Goal: Find specific page/section: Find specific page/section

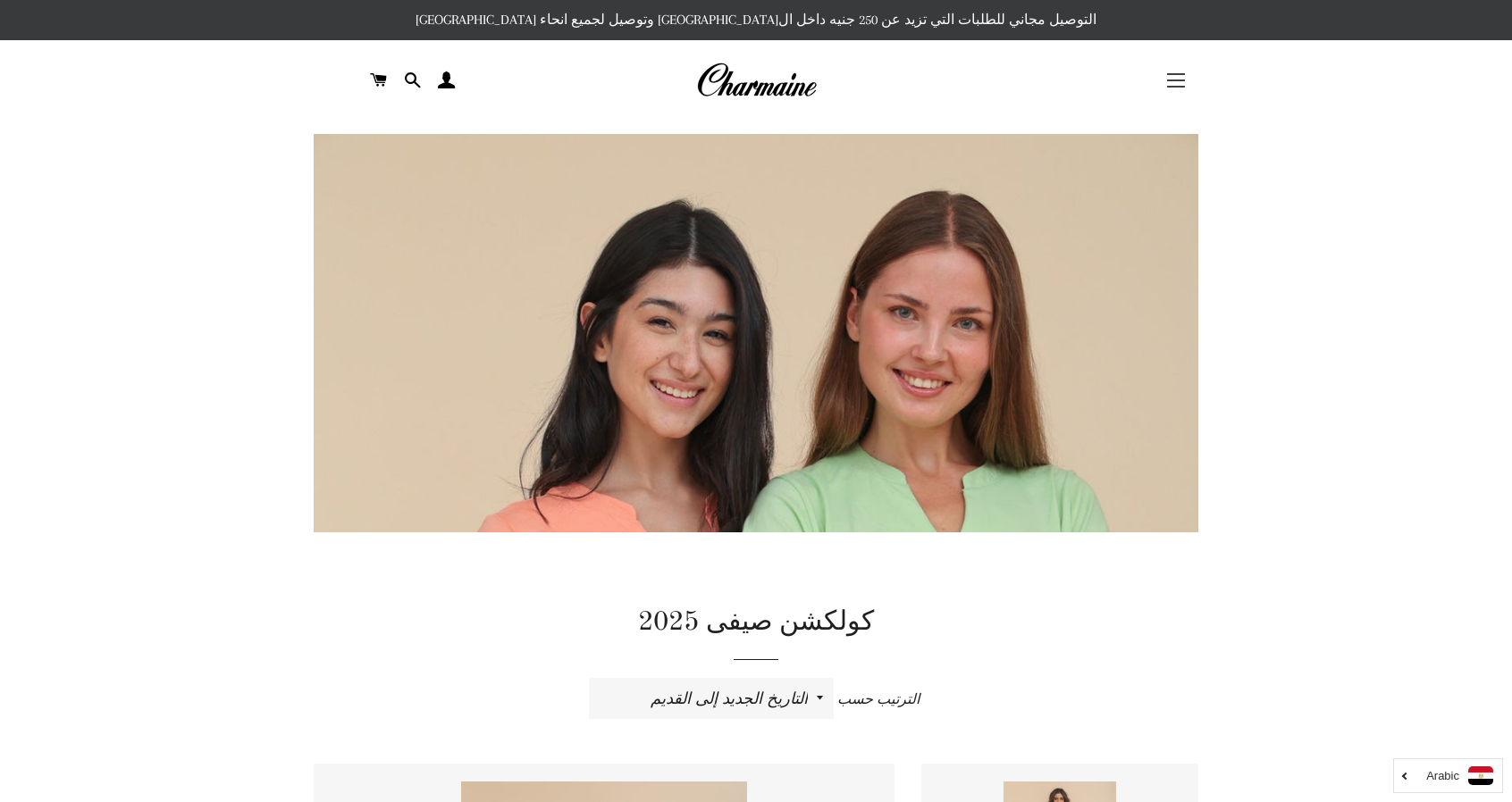
click at [1176, 86] on span "button" at bounding box center [1175, 87] width 18 height 2
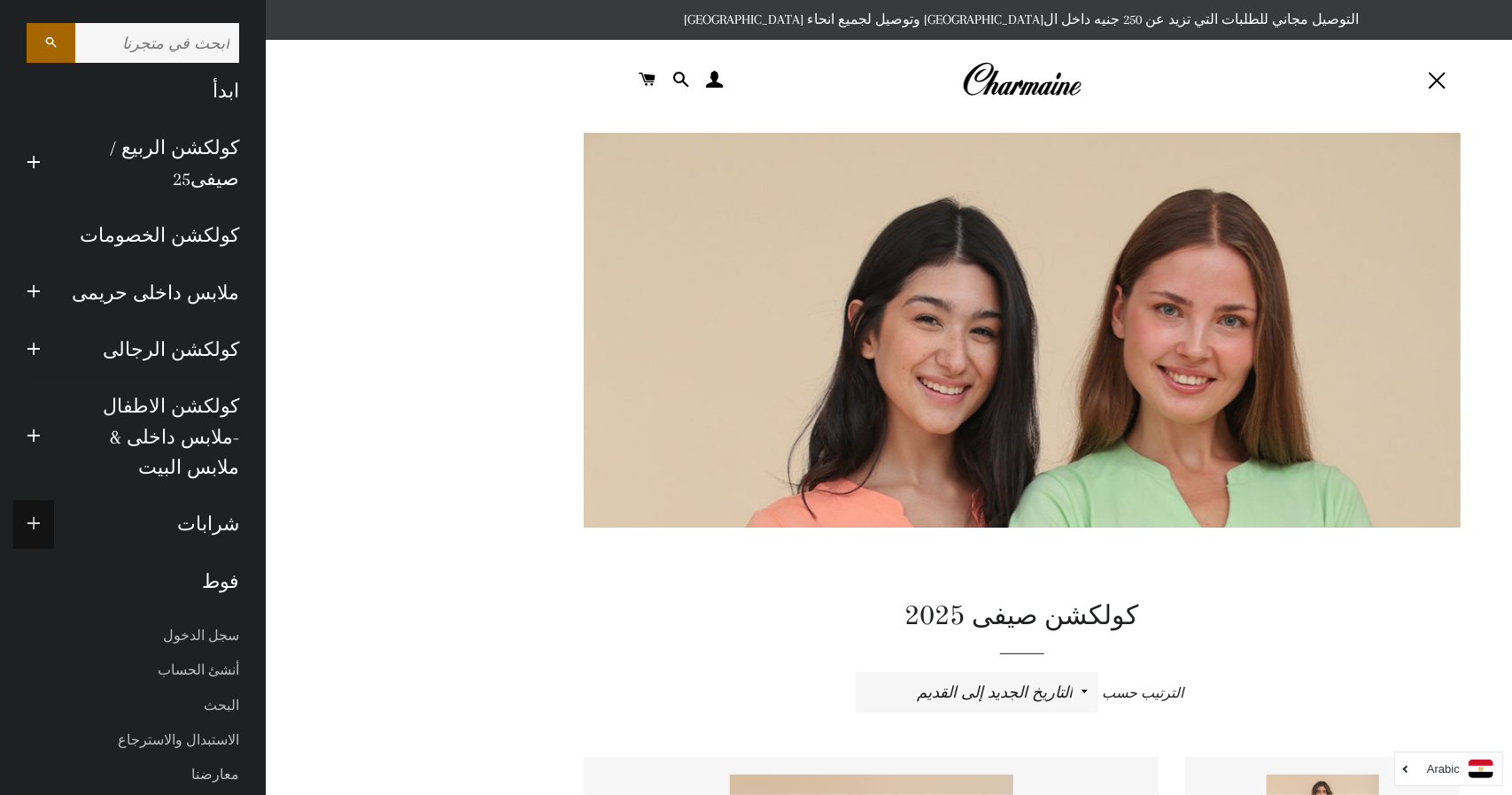
click at [31, 514] on span "button" at bounding box center [33, 524] width 14 height 22
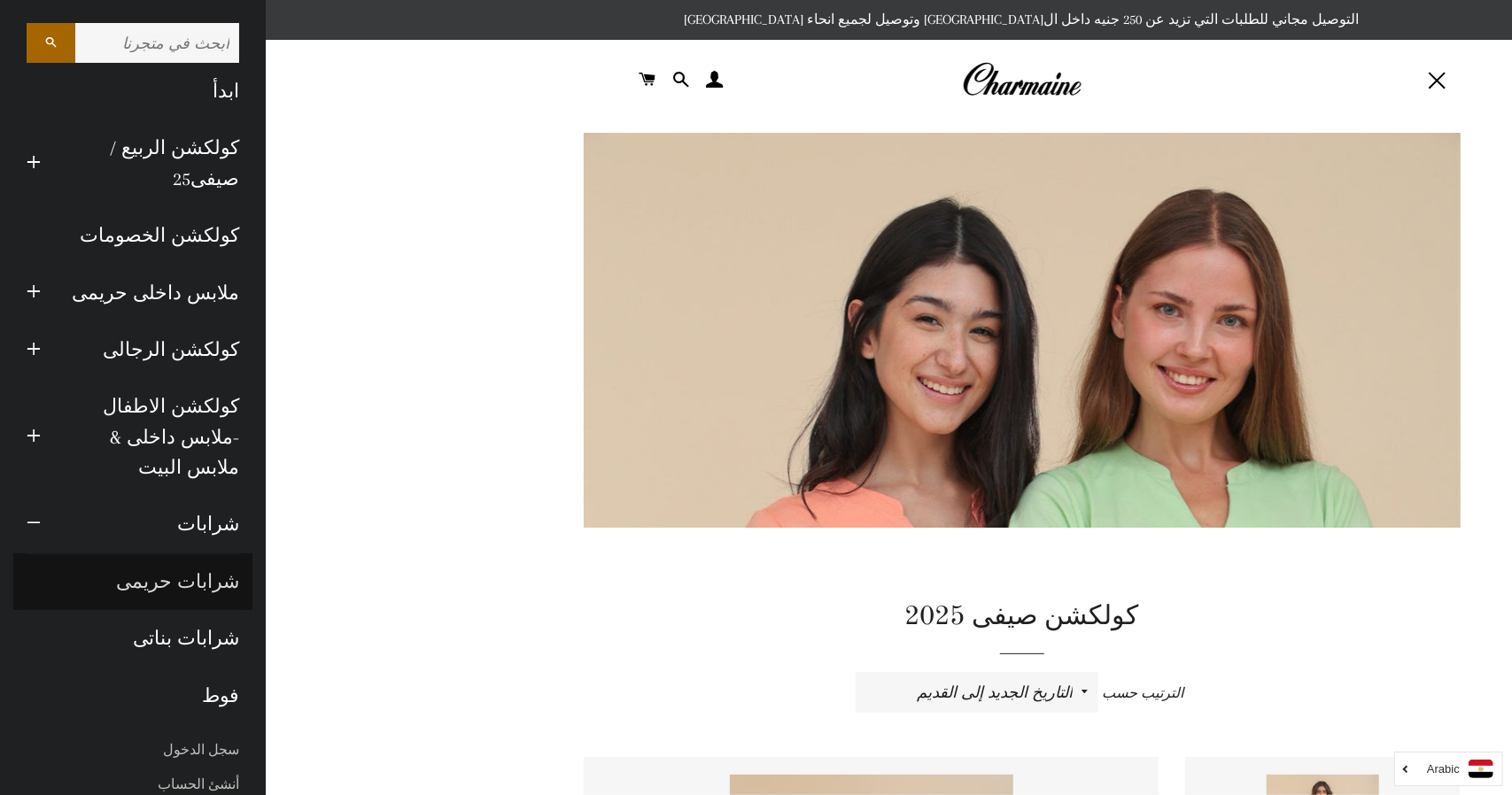
click at [184, 553] on link "شرابات حريمى" at bounding box center [133, 582] width 239 height 57
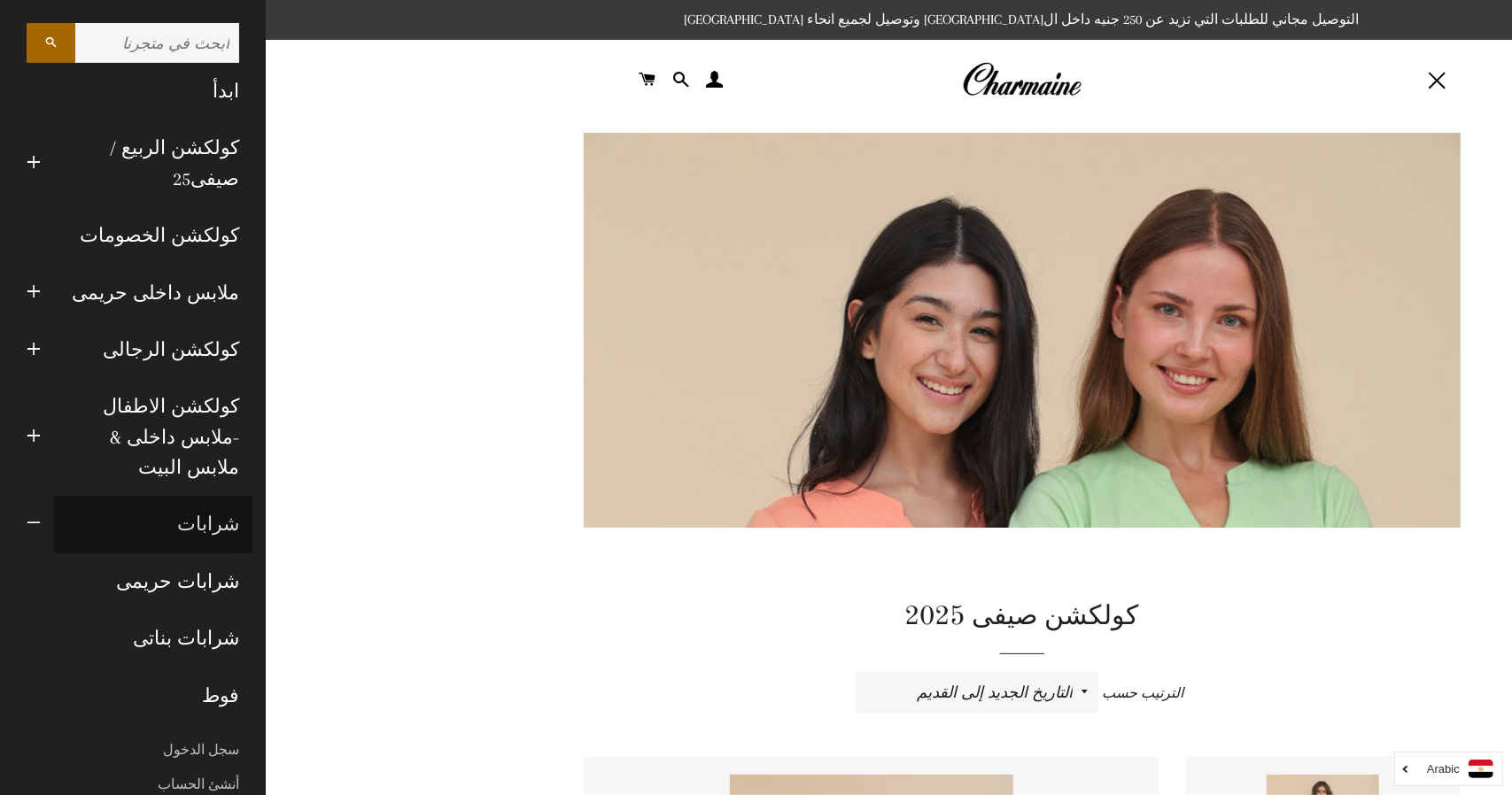
click at [184, 502] on link "شرابات" at bounding box center [153, 524] width 198 height 57
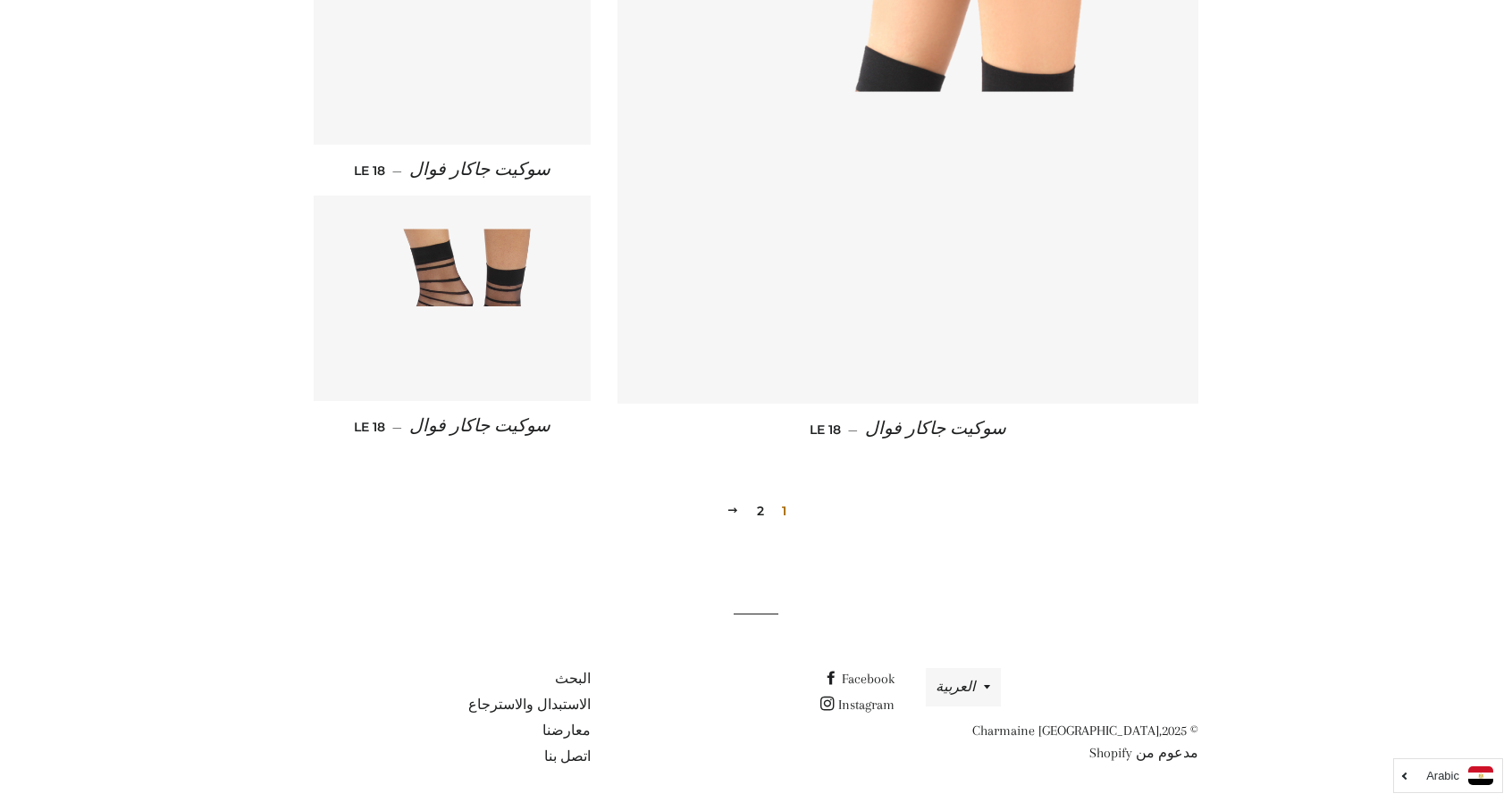
scroll to position [1965, 0]
